Goal: Information Seeking & Learning: Learn about a topic

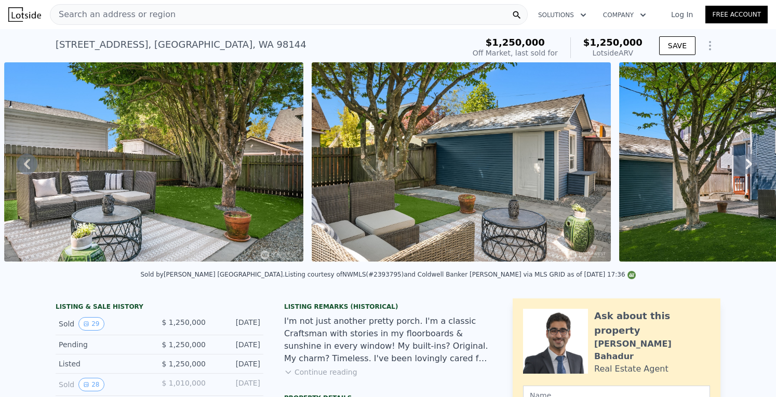
click at [739, 169] on icon at bounding box center [749, 164] width 21 height 21
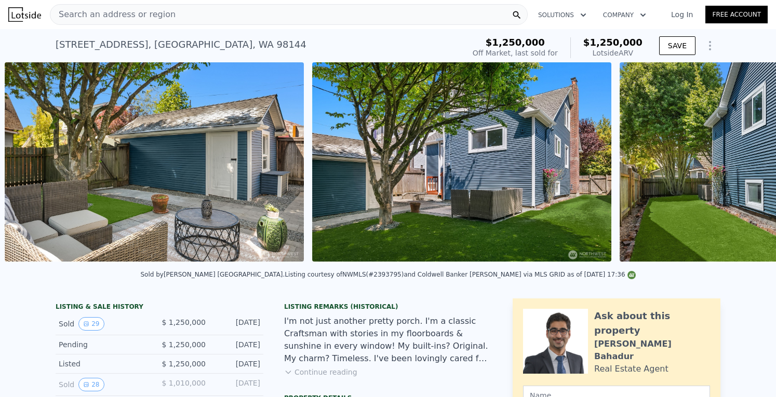
scroll to position [0, 8164]
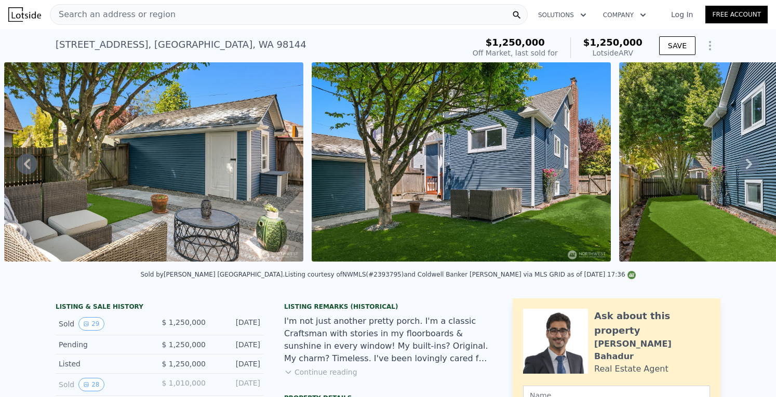
click at [739, 169] on icon at bounding box center [749, 164] width 21 height 21
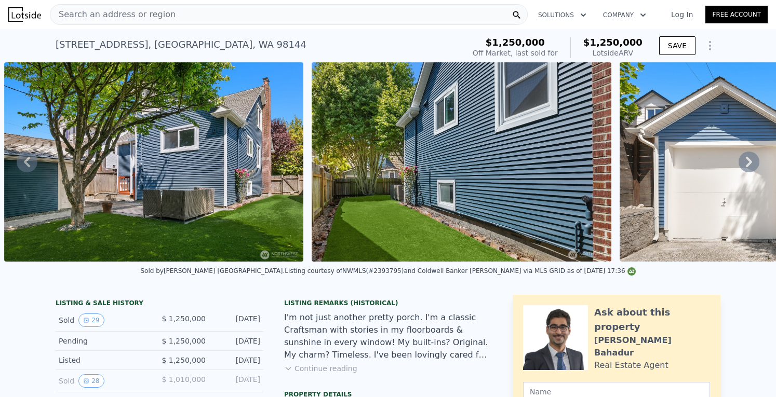
click at [746, 167] on icon at bounding box center [749, 162] width 6 height 10
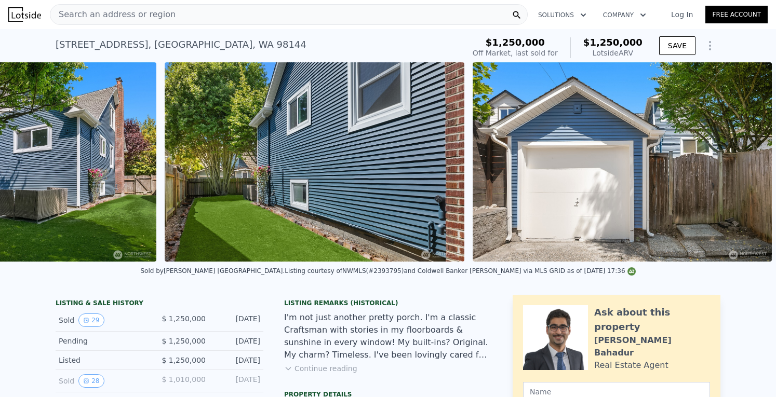
scroll to position [0, 8626]
click at [739, 169] on img at bounding box center [622, 161] width 299 height 199
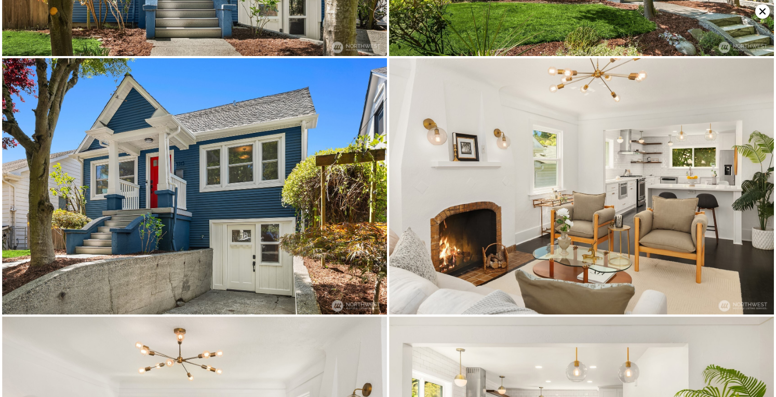
scroll to position [0, 0]
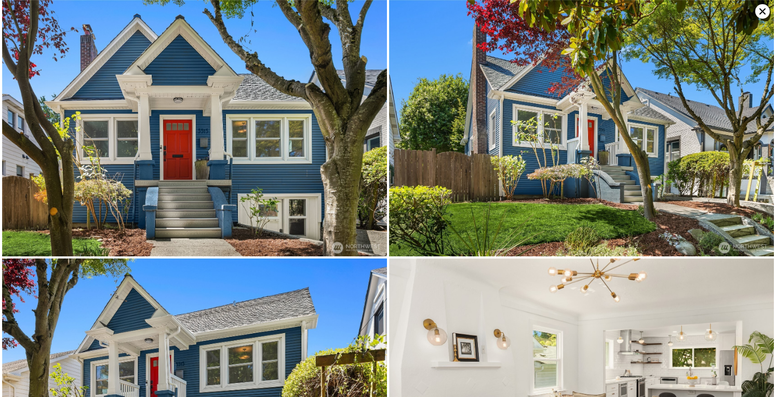
click at [762, 12] on icon at bounding box center [762, 11] width 6 height 6
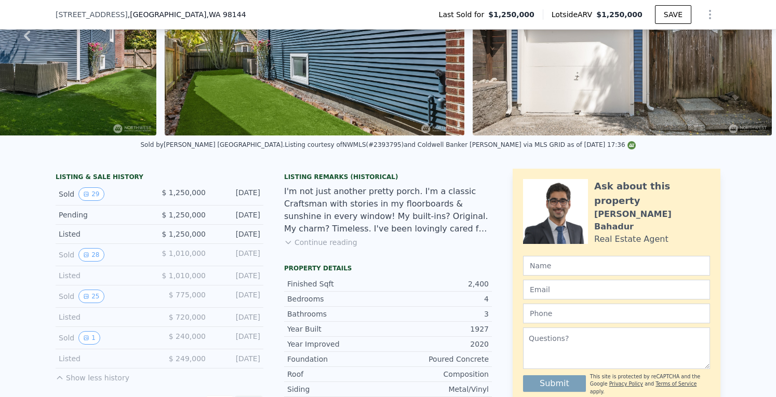
scroll to position [135, 0]
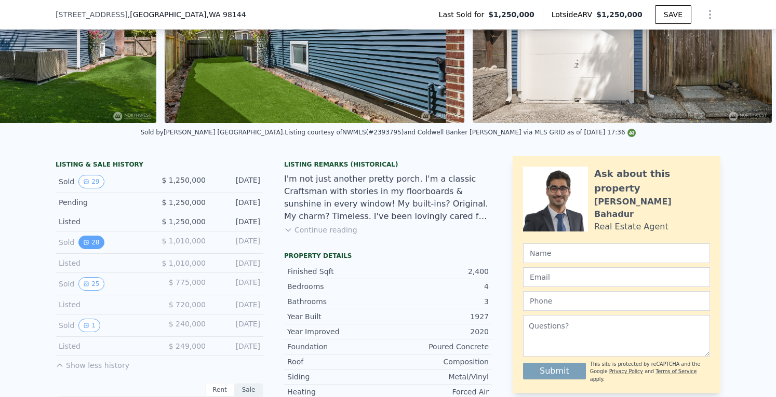
click at [83, 246] on icon "View historical data" at bounding box center [86, 242] width 6 height 6
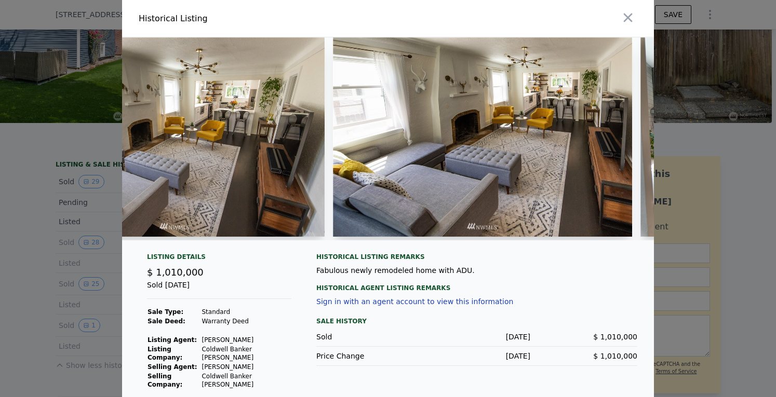
scroll to position [0, 1055]
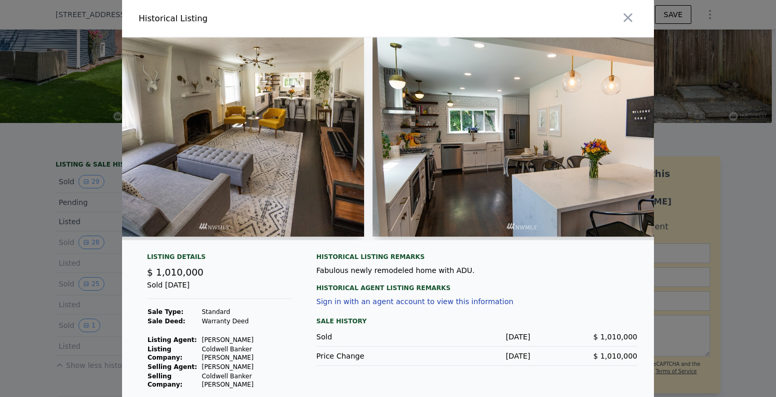
click at [535, 196] on img at bounding box center [521, 136] width 299 height 199
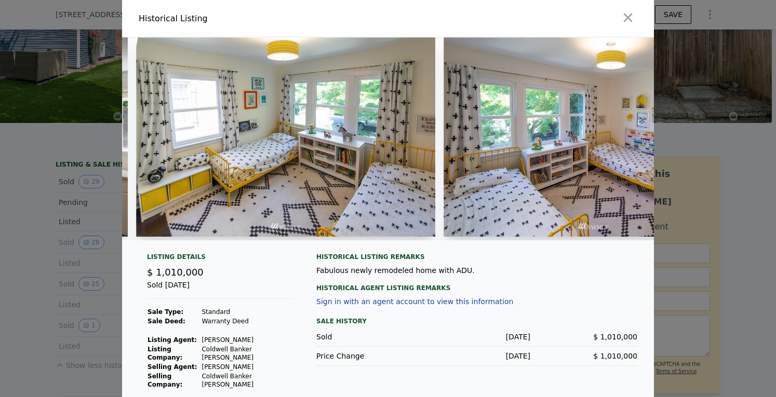
scroll to position [0, 2485]
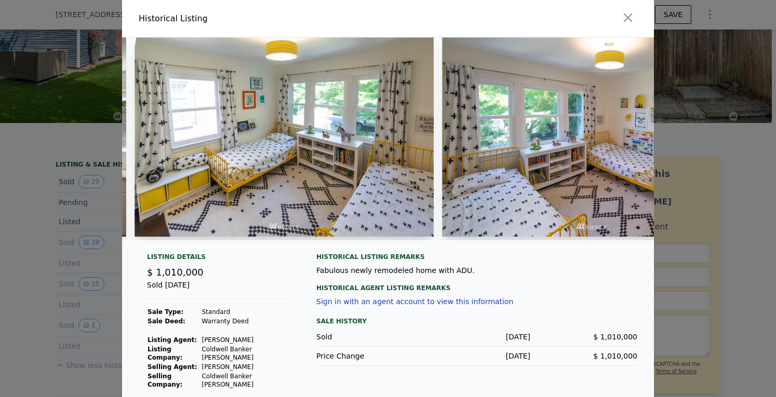
click at [535, 196] on img at bounding box center [592, 136] width 300 height 199
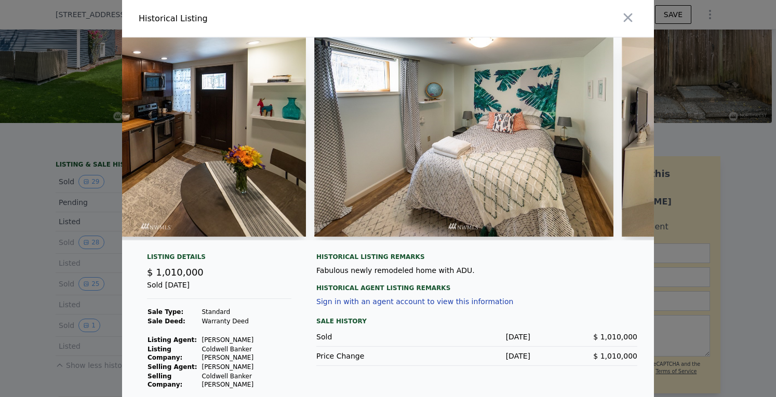
scroll to position [0, 4193]
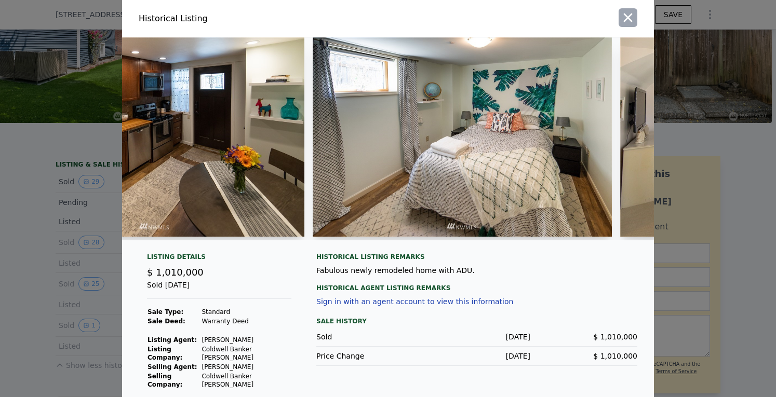
click at [621, 15] on icon "button" at bounding box center [628, 17] width 15 height 15
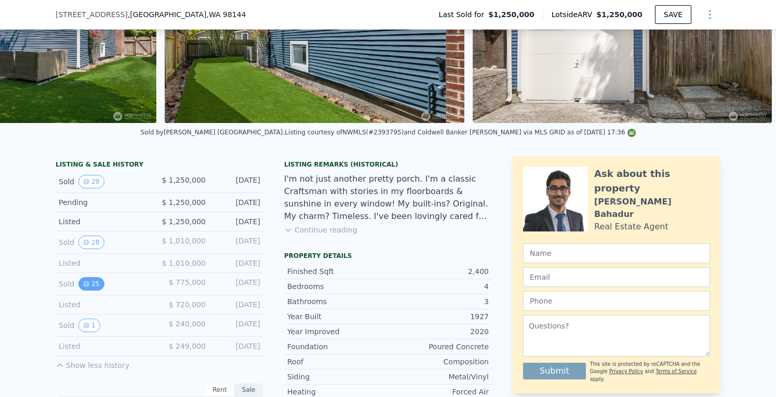
click at [96, 286] on button "25" at bounding box center [90, 284] width 25 height 14
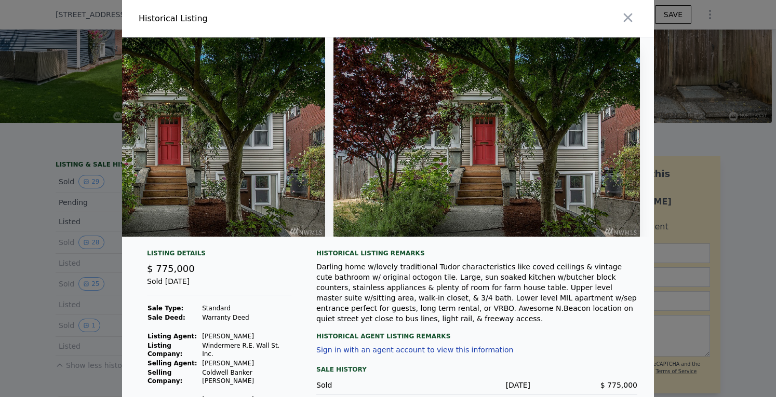
scroll to position [0, 7182]
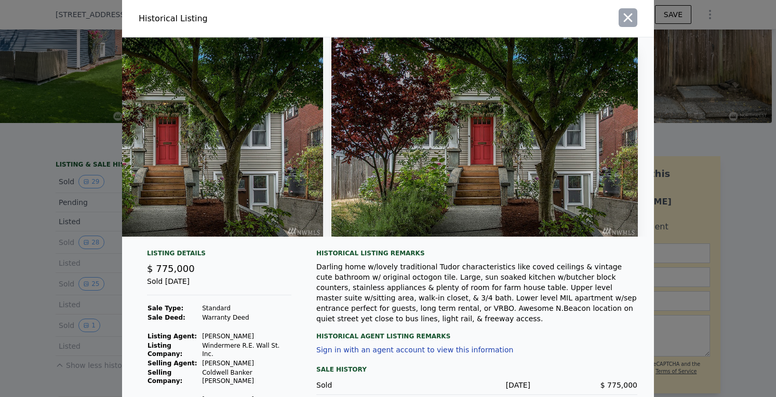
click at [627, 17] on icon "button" at bounding box center [628, 17] width 15 height 15
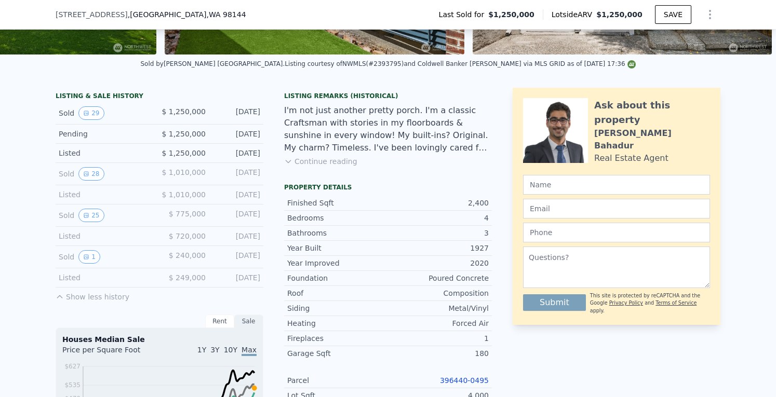
scroll to position [204, 0]
